Goal: Task Accomplishment & Management: Use online tool/utility

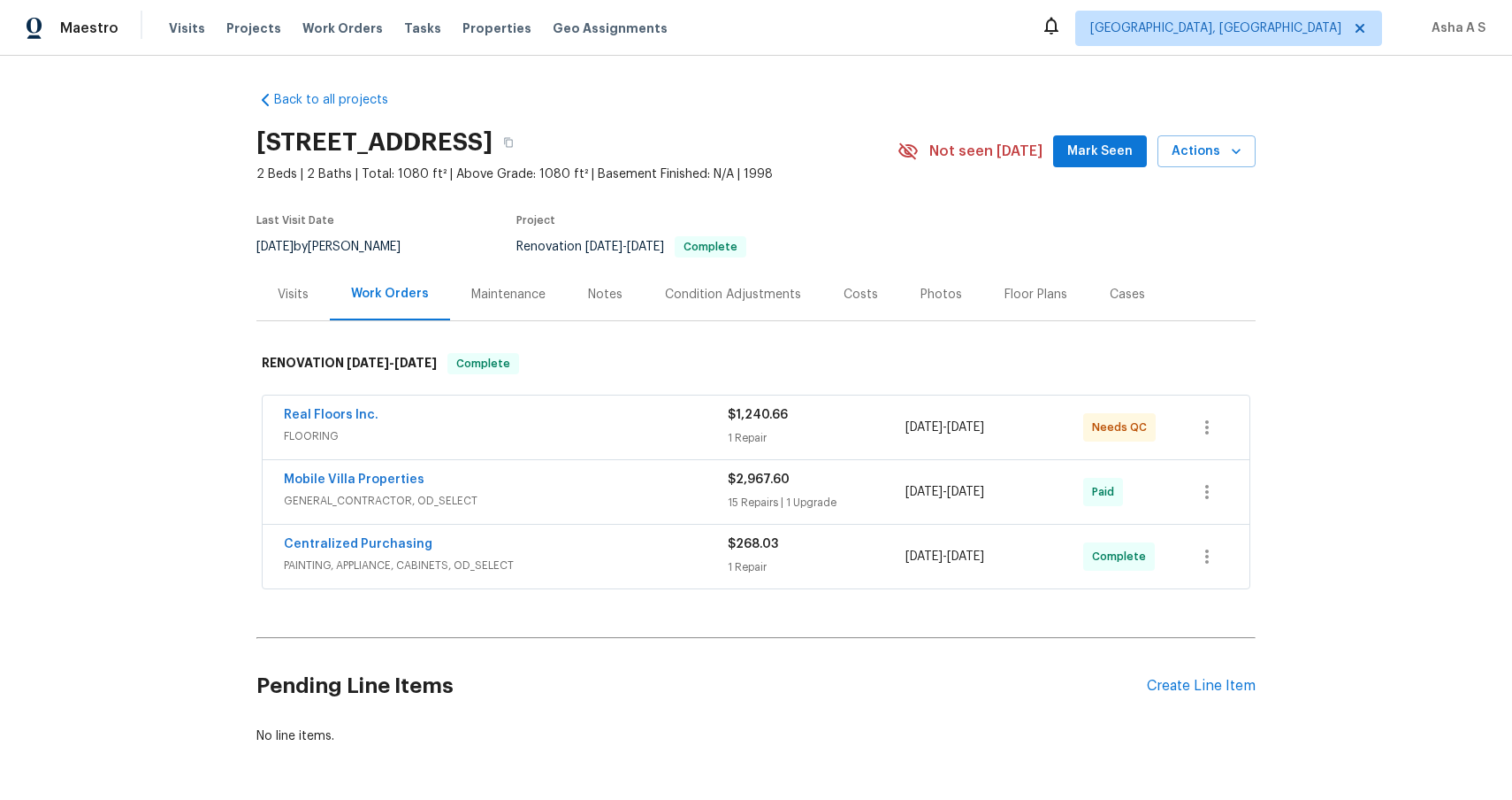
click at [437, 426] on div "Real Floors Inc." at bounding box center [505, 416] width 444 height 21
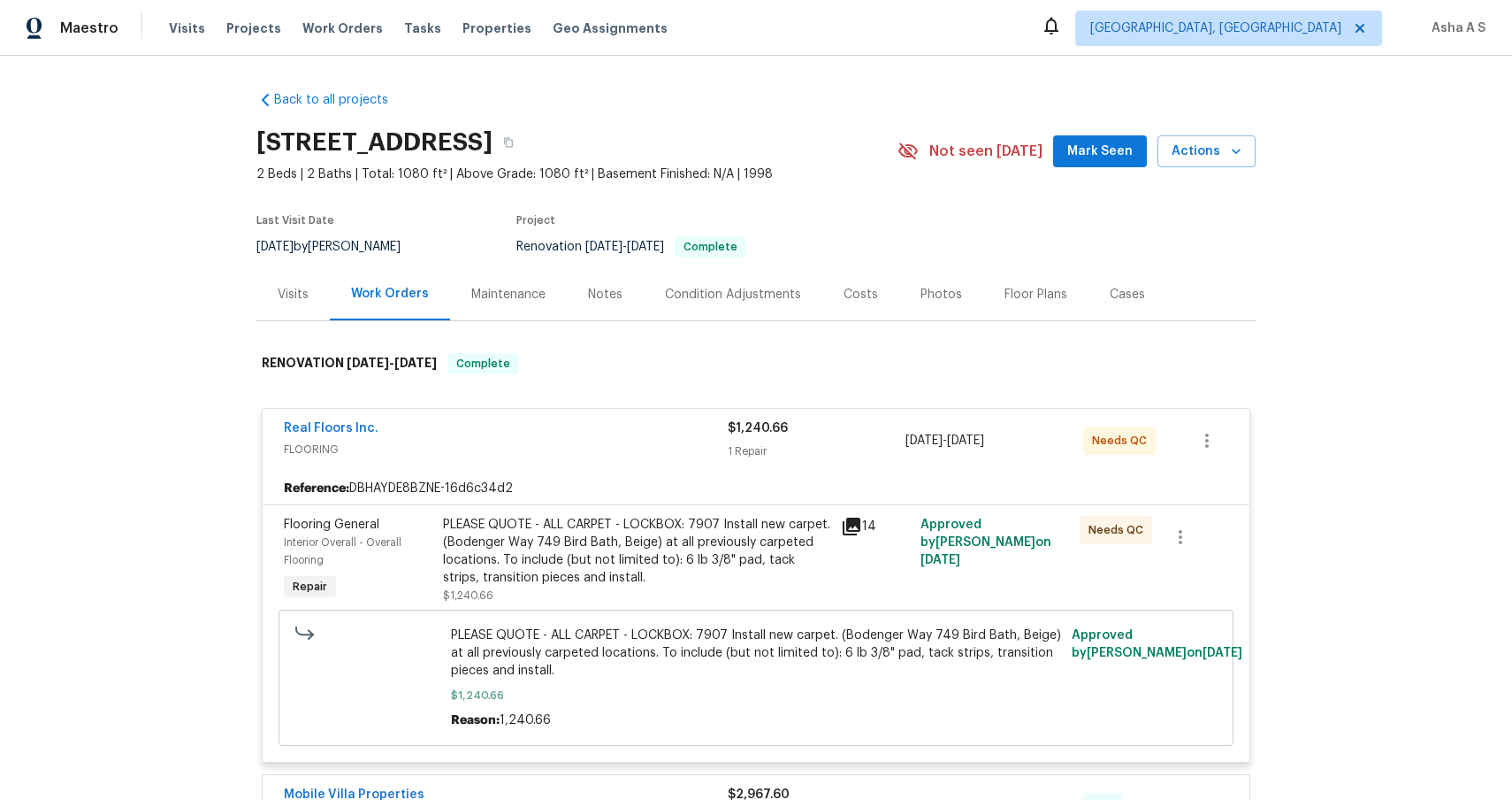
scroll to position [381, 0]
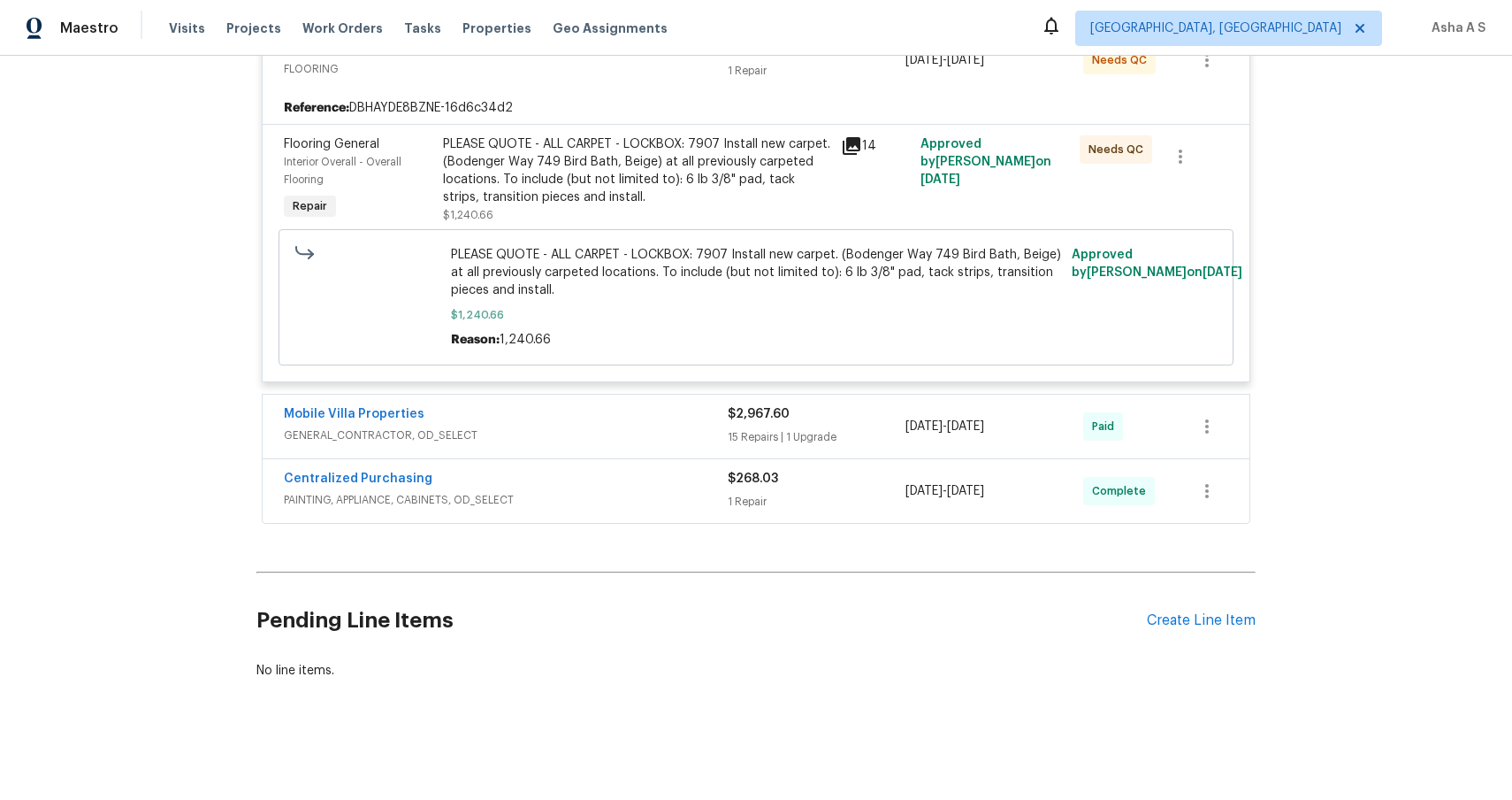
click at [482, 435] on span "GENERAL_CONTRACTOR, OD_SELECT" at bounding box center [505, 436] width 444 height 18
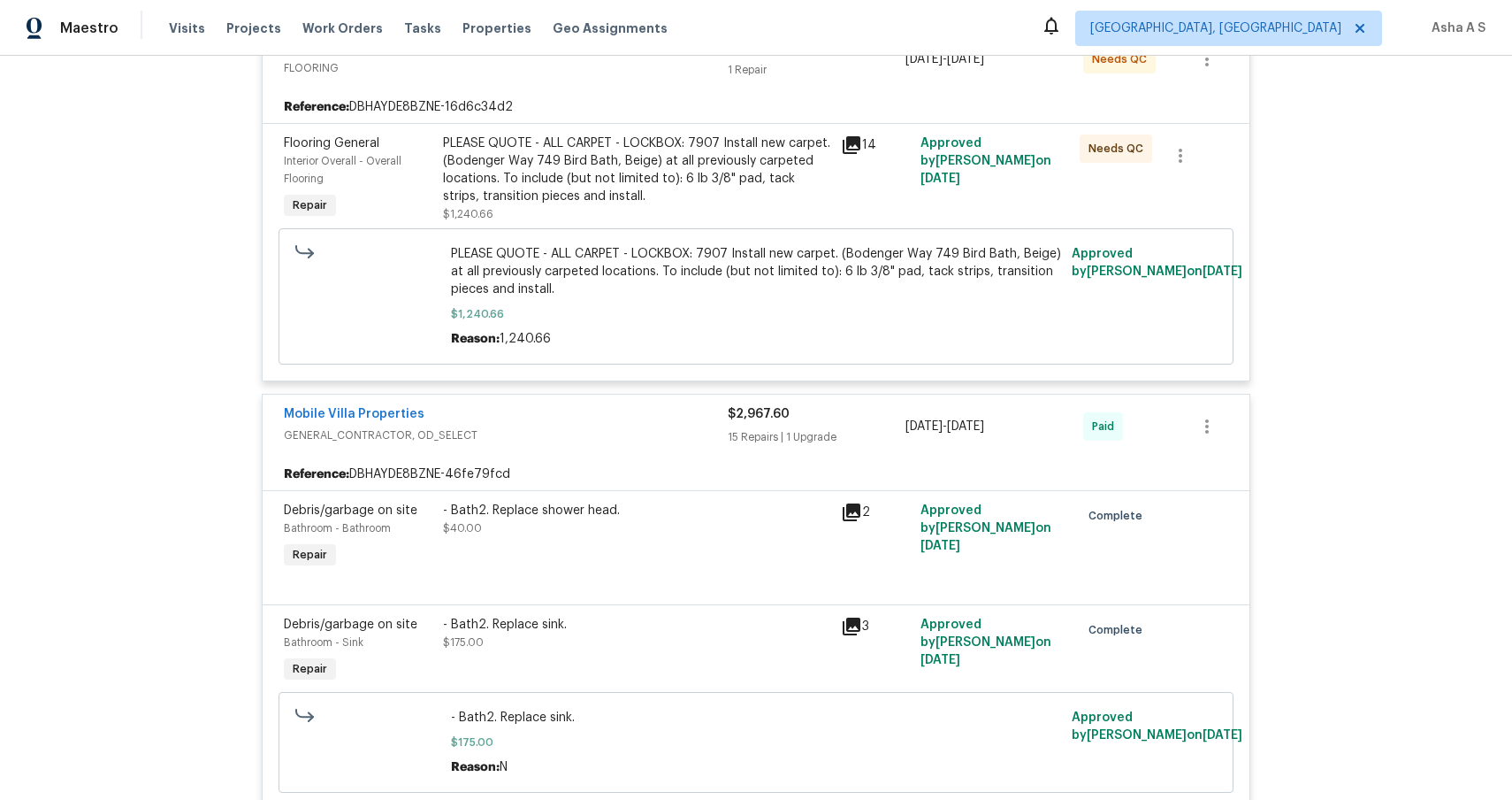
scroll to position [0, 0]
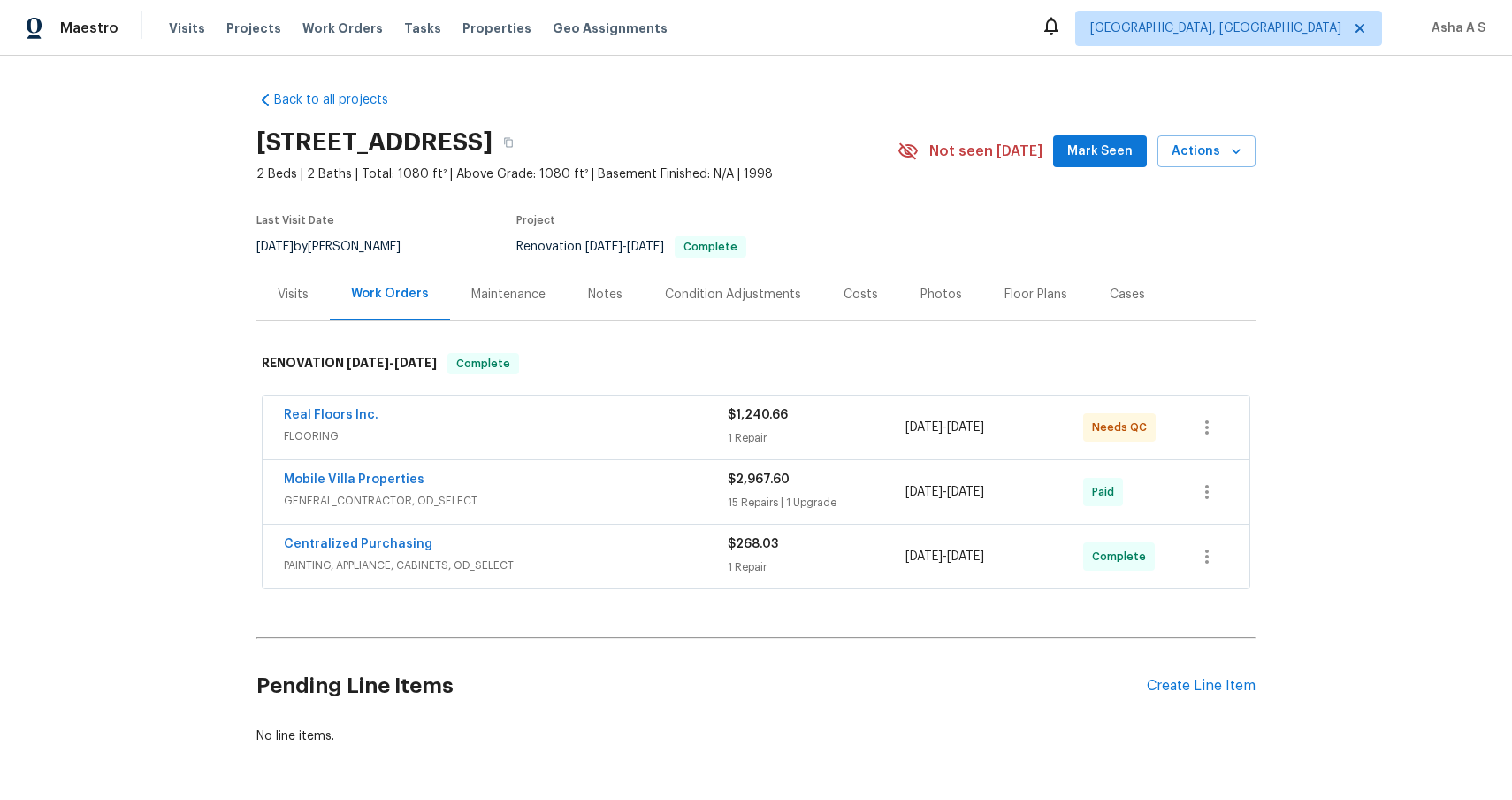
click at [230, 394] on div "Back to all projects 1011 Radison Ave, Sun City Center, FL 33573 2 Beds | 2 Bat…" at bounding box center [756, 428] width 1512 height 744
click at [575, 549] on div "Centralized Purchasing" at bounding box center [505, 545] width 444 height 21
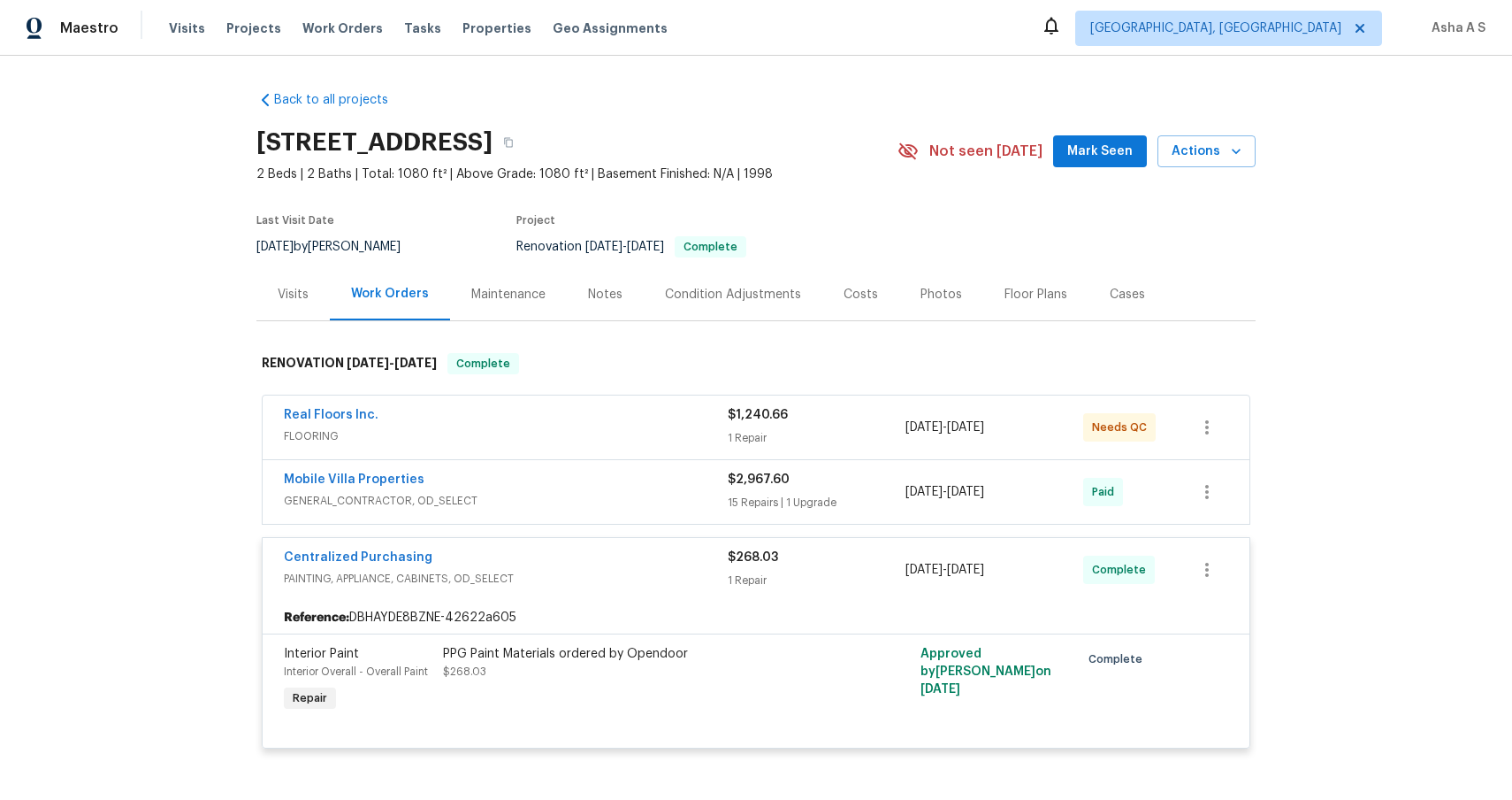
click at [544, 491] on div "Mobile Villa Properties" at bounding box center [505, 481] width 444 height 21
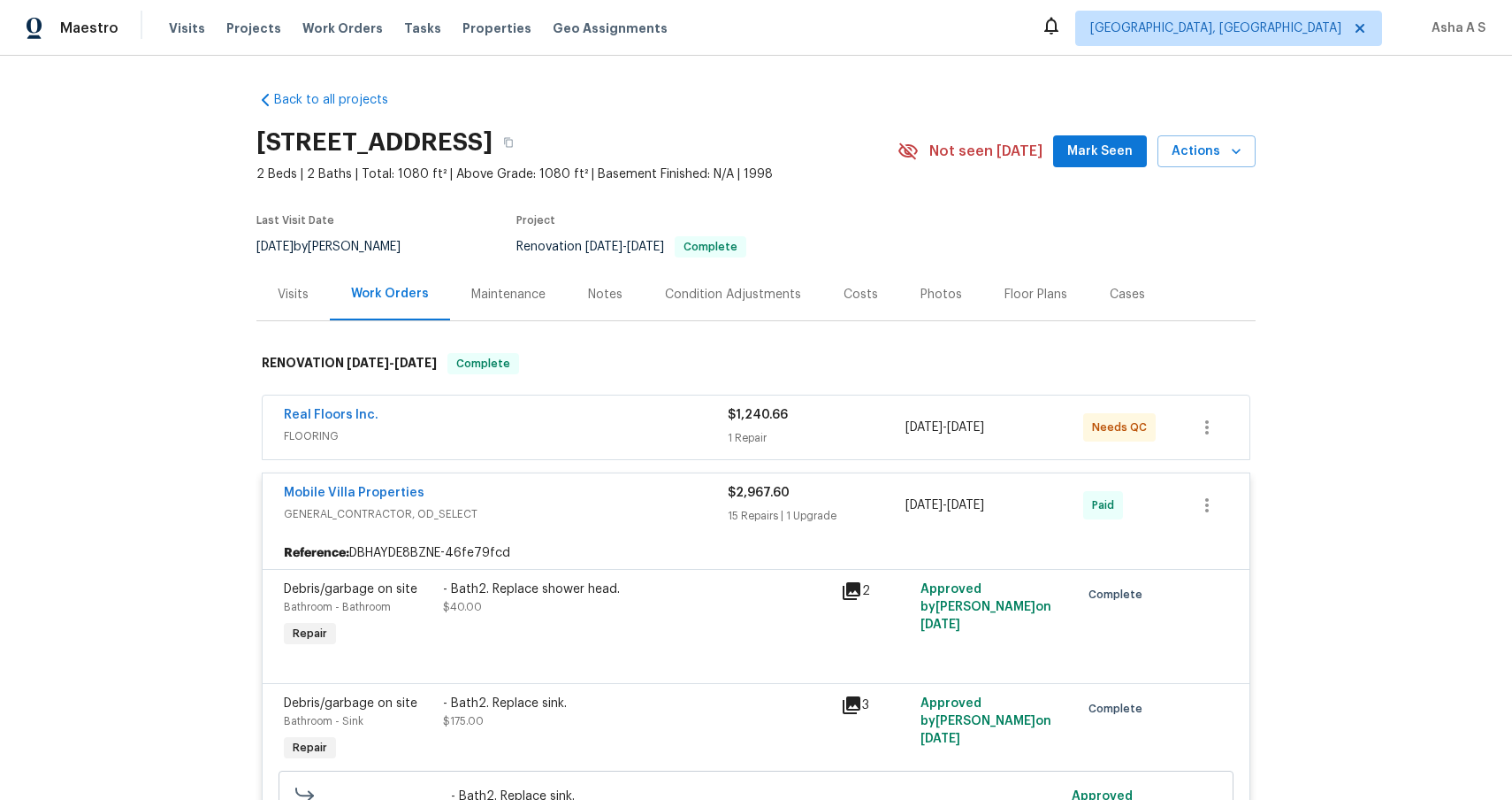
click at [502, 434] on span "FLOORING" at bounding box center [505, 436] width 444 height 18
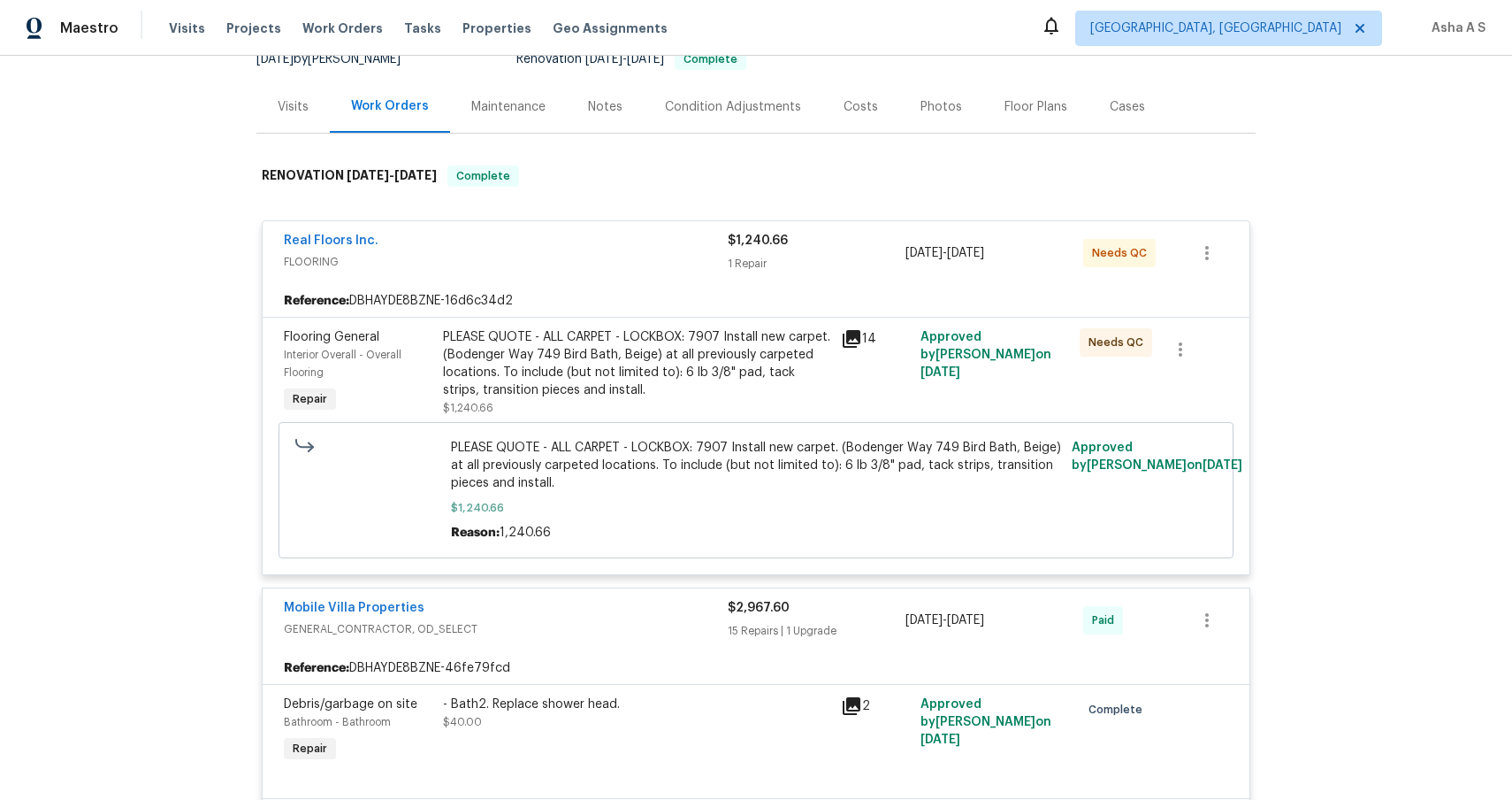
scroll to position [181, 0]
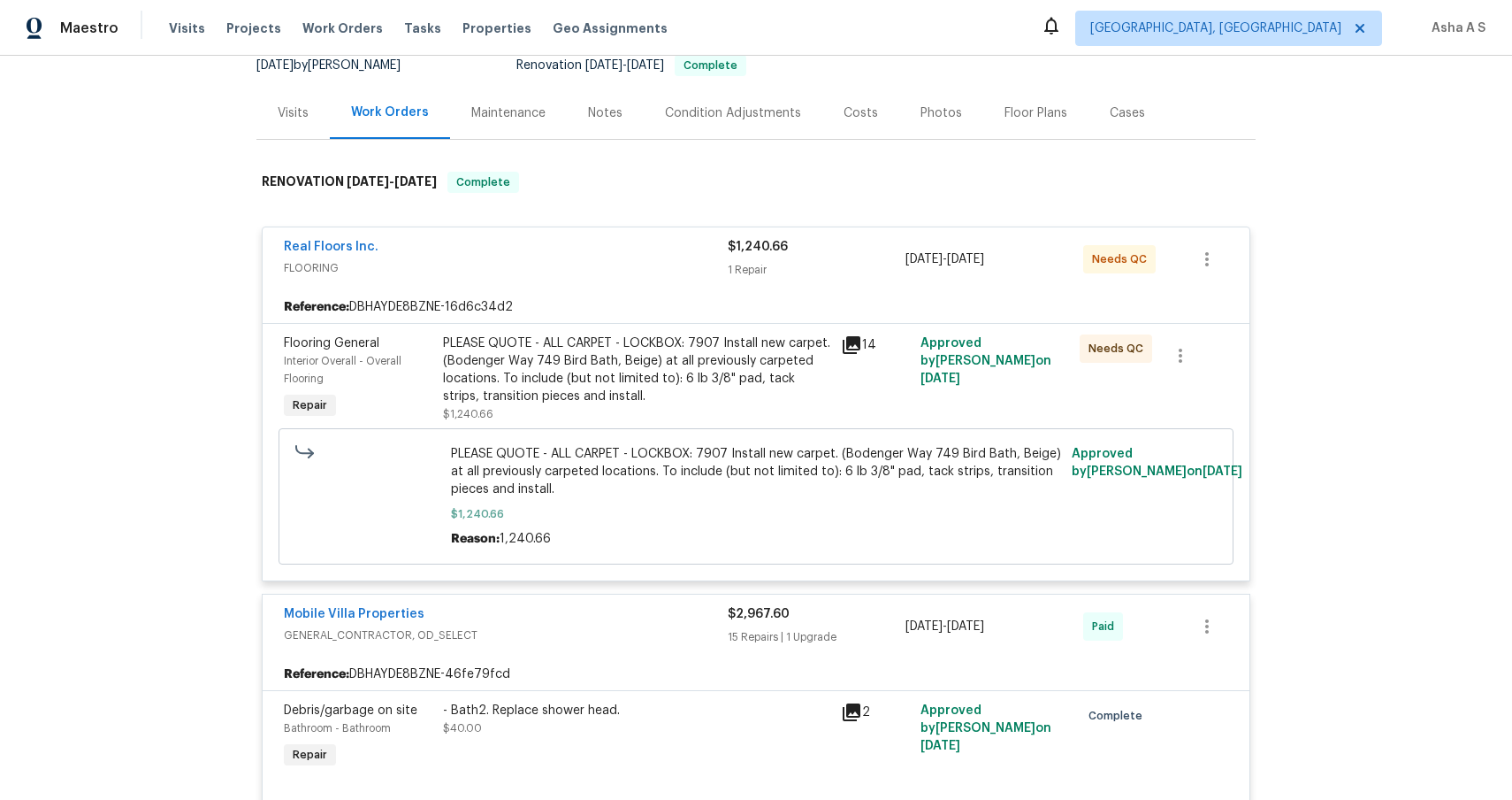
click at [722, 518] on span "$1,240.66" at bounding box center [756, 514] width 611 height 18
click at [699, 456] on span "PLEASE QUOTE - ALL CARPET - LOCKBOX: 7907 Install new carpet. (Bodenger Way 749…" at bounding box center [756, 471] width 611 height 53
